Goal: Navigation & Orientation: Go to known website

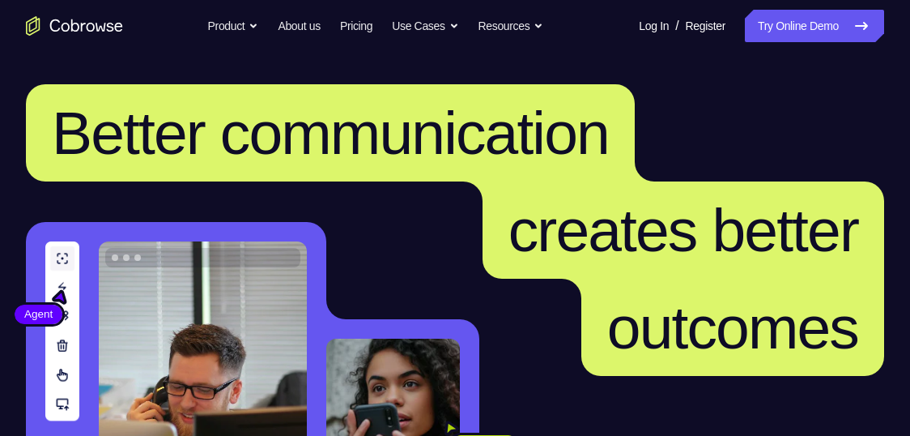
scroll to position [331, 0]
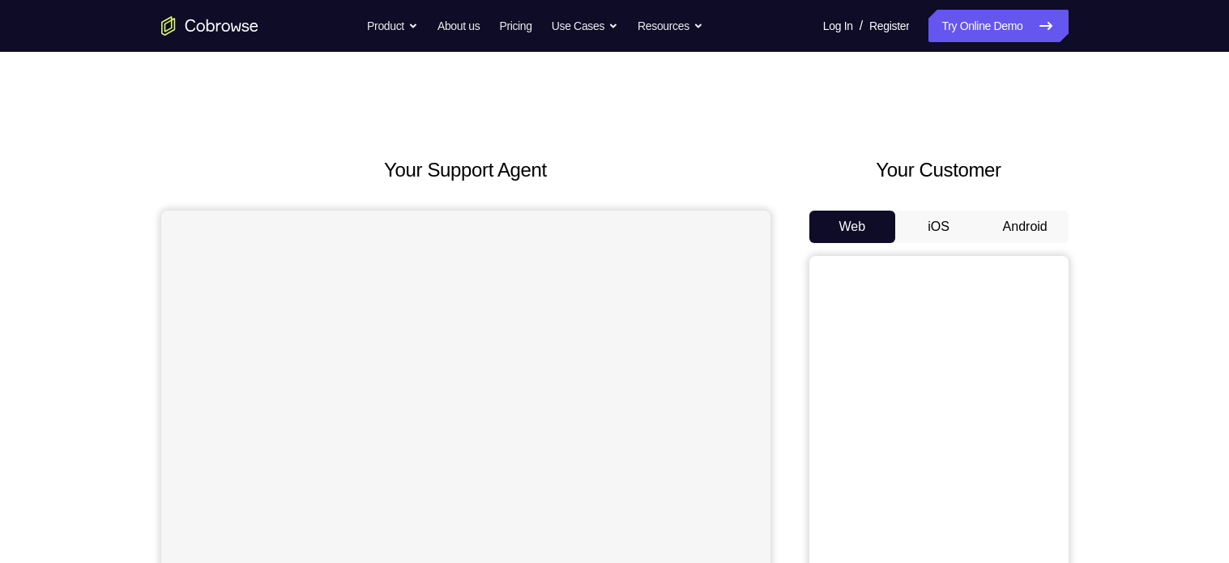
scroll to position [2, 0]
click at [910, 225] on button "Android" at bounding box center [1025, 225] width 87 height 32
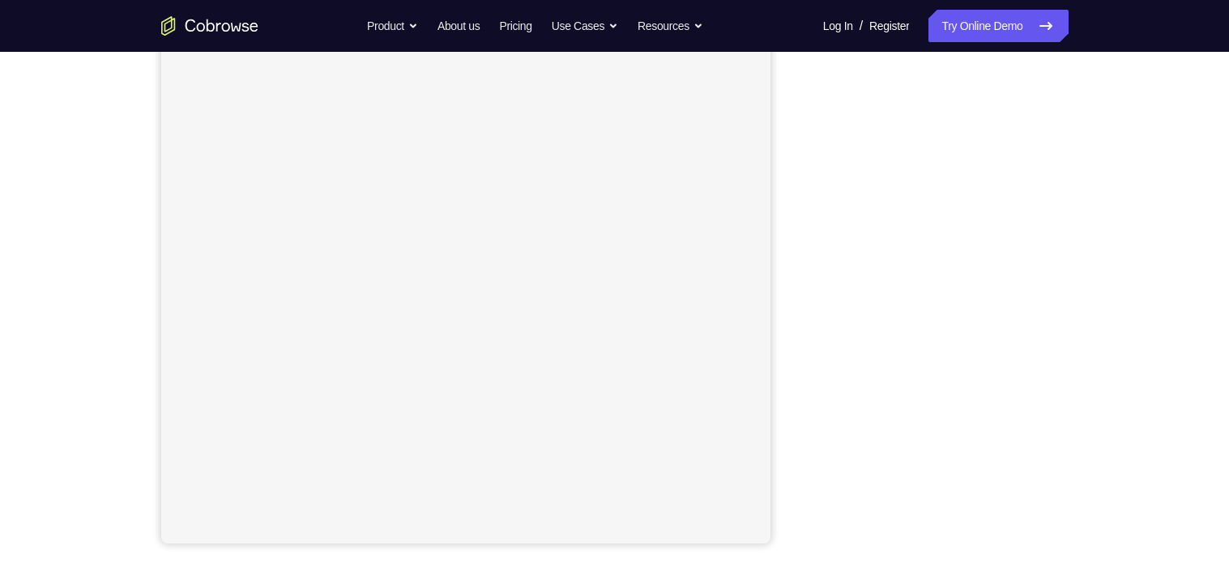
scroll to position [212, 0]
